Goal: Task Accomplishment & Management: Use online tool/utility

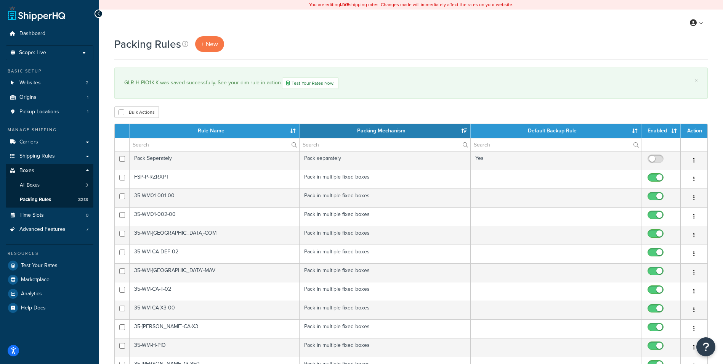
select select "15"
click at [201, 46] on span "+ New" at bounding box center [209, 44] width 17 height 9
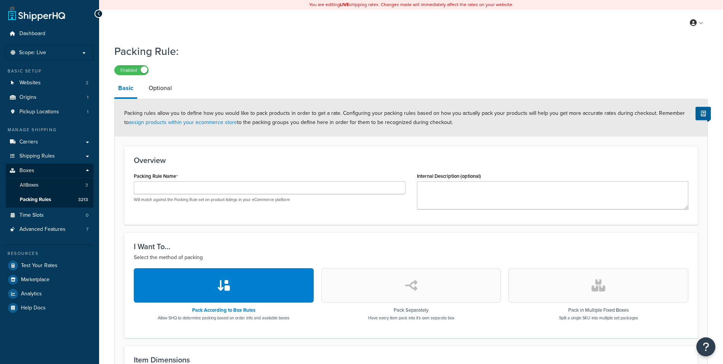
click at [160, 180] on div "Packing Rule Name Will match against the Packing Rule set on product listings i…" at bounding box center [270, 186] width 272 height 32
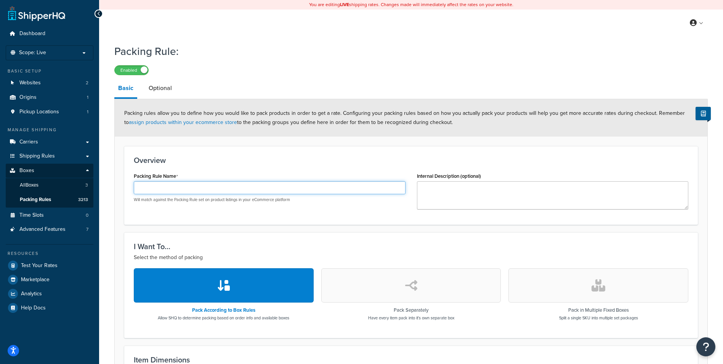
click at [153, 183] on input "Packing Rule Name" at bounding box center [270, 187] width 272 height 13
paste input "SAB-P-RANXD-01"
type input "SAB-P-RANXD-01"
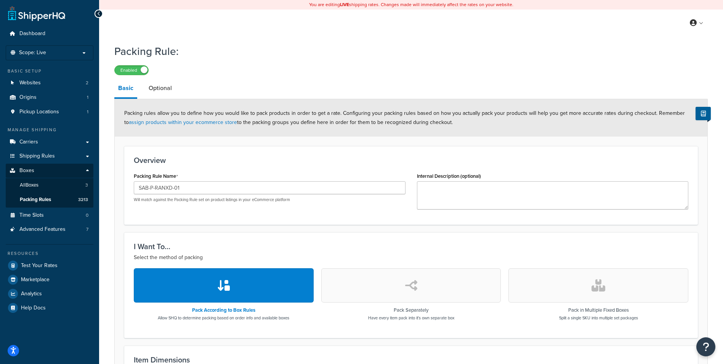
click at [591, 294] on button "button" at bounding box center [598, 285] width 180 height 34
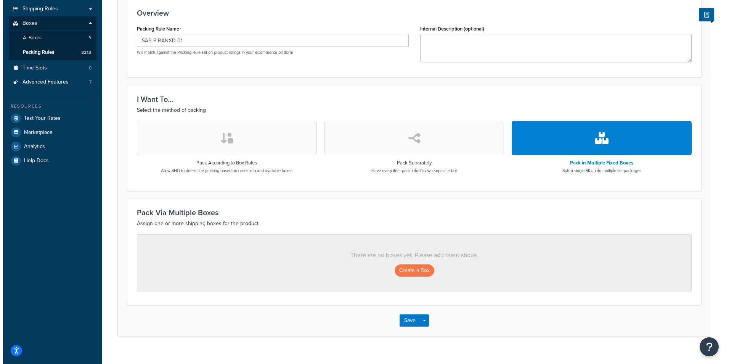
scroll to position [158, 0]
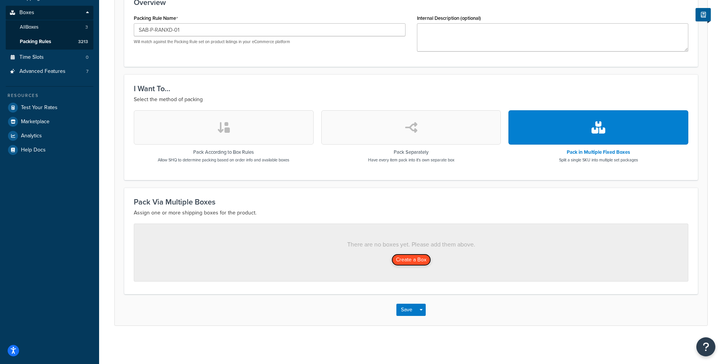
click at [416, 264] on button "Create a Box" at bounding box center [411, 259] width 40 height 12
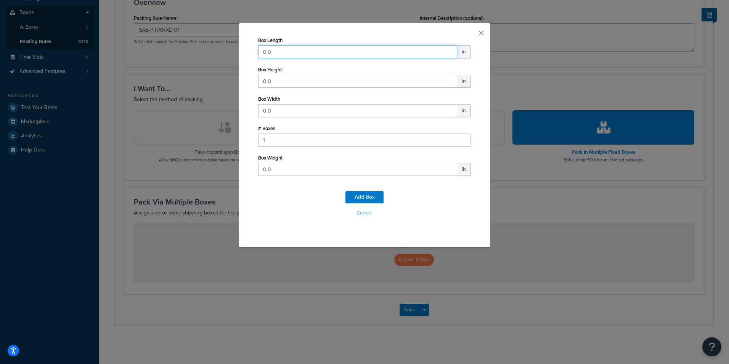
click at [305, 53] on input "0.0" at bounding box center [357, 51] width 199 height 13
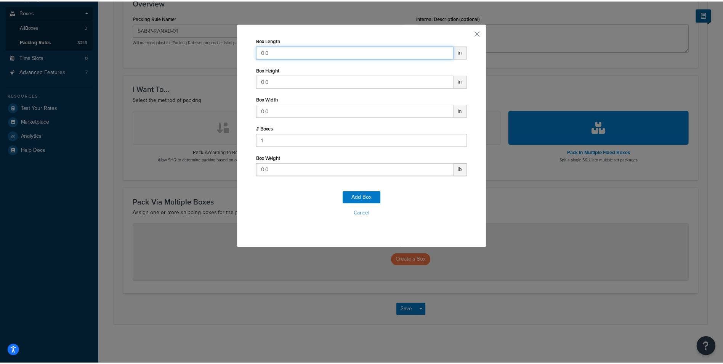
scroll to position [0, 0]
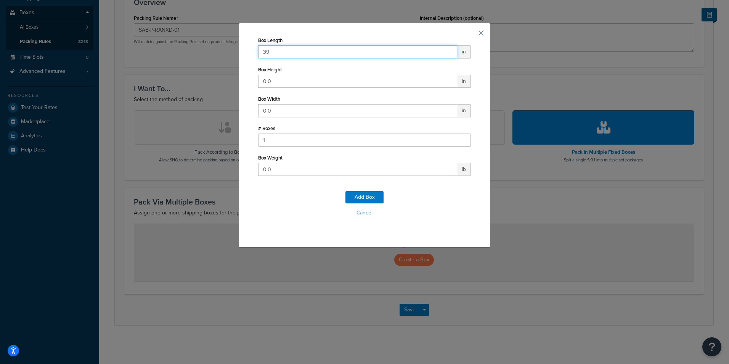
type input "39"
type input "13"
type input "30"
type input "36"
click button "Add Box" at bounding box center [364, 197] width 38 height 12
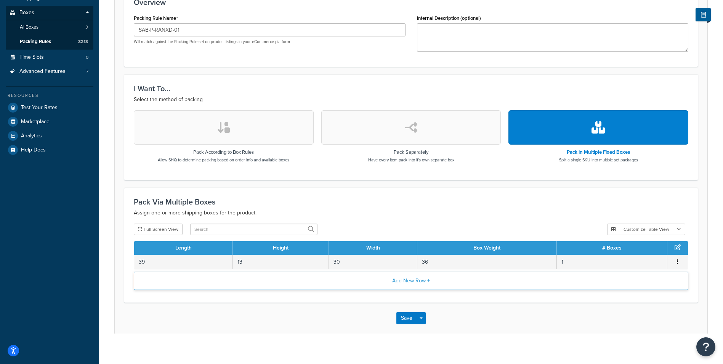
click at [391, 282] on button "Add New Row +" at bounding box center [411, 280] width 555 height 18
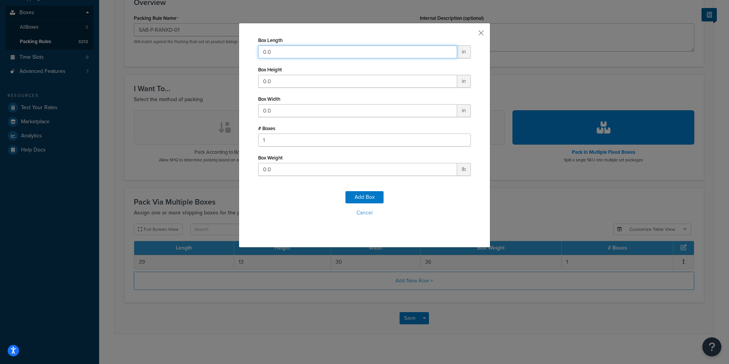
click at [393, 48] on input "0.0" at bounding box center [357, 51] width 199 height 13
type input "9"
type input "39"
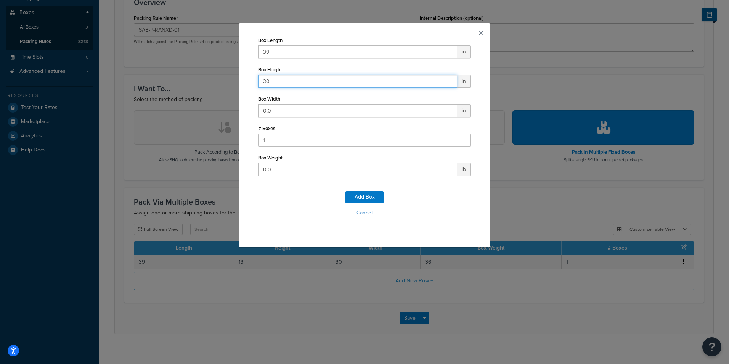
click at [340, 82] on input "30" at bounding box center [357, 81] width 199 height 13
type input "13"
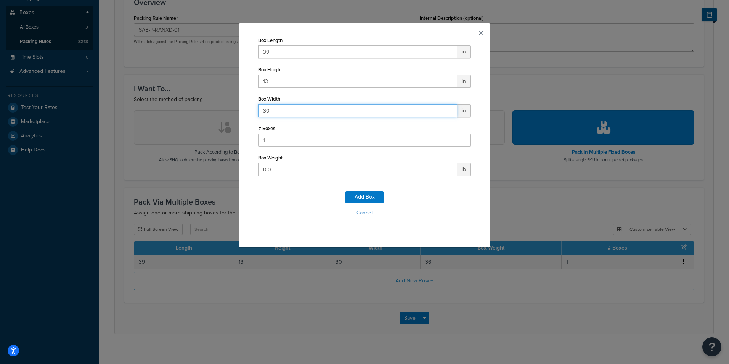
type input "30"
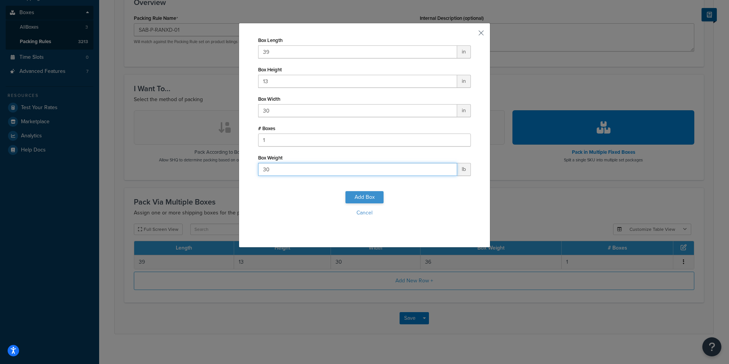
type input "30"
click at [372, 198] on button "Add Box" at bounding box center [364, 197] width 38 height 12
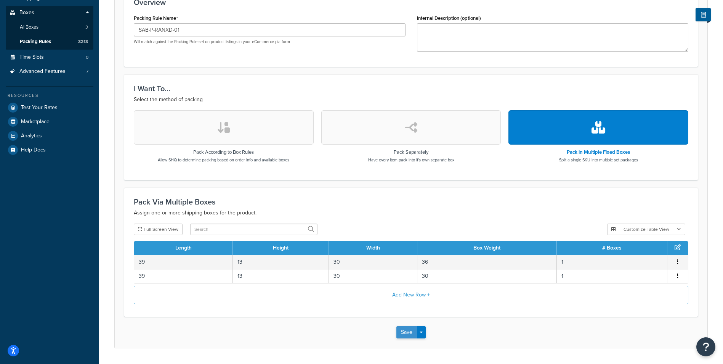
click at [407, 333] on button "Save" at bounding box center [406, 332] width 21 height 12
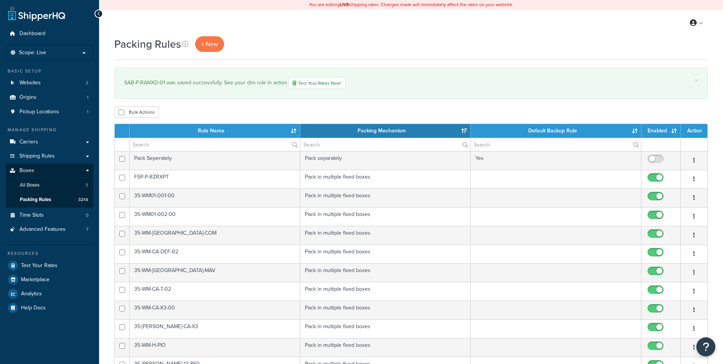
select select "15"
